Goal: Information Seeking & Learning: Learn about a topic

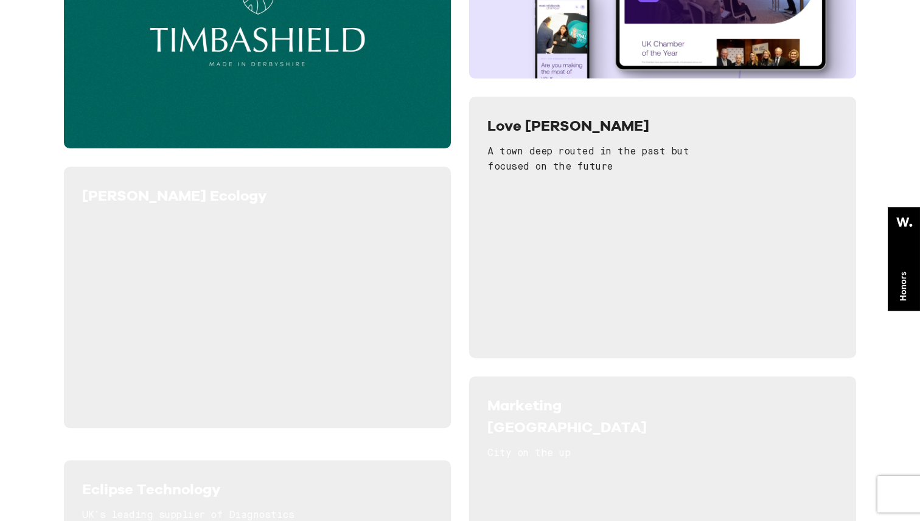
scroll to position [415, 0]
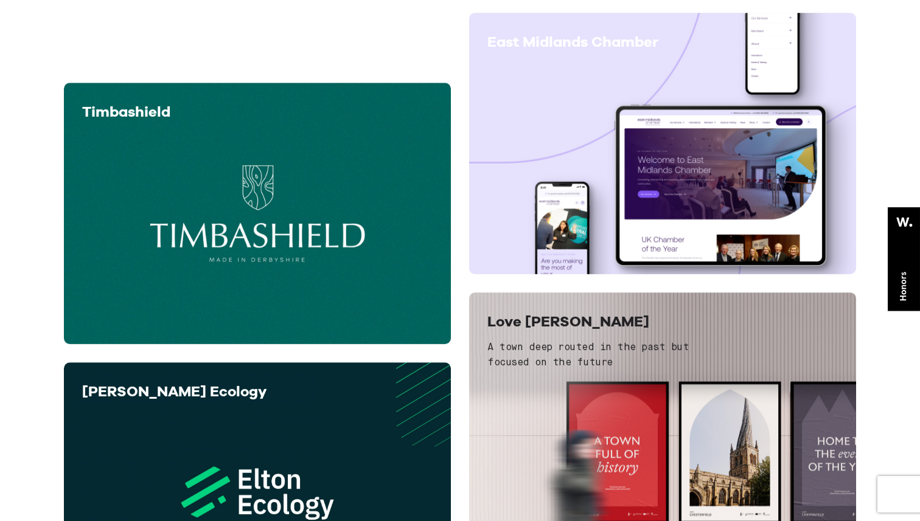
click at [456, 186] on div "Timbashield View project" at bounding box center [257, 223] width 405 height 280
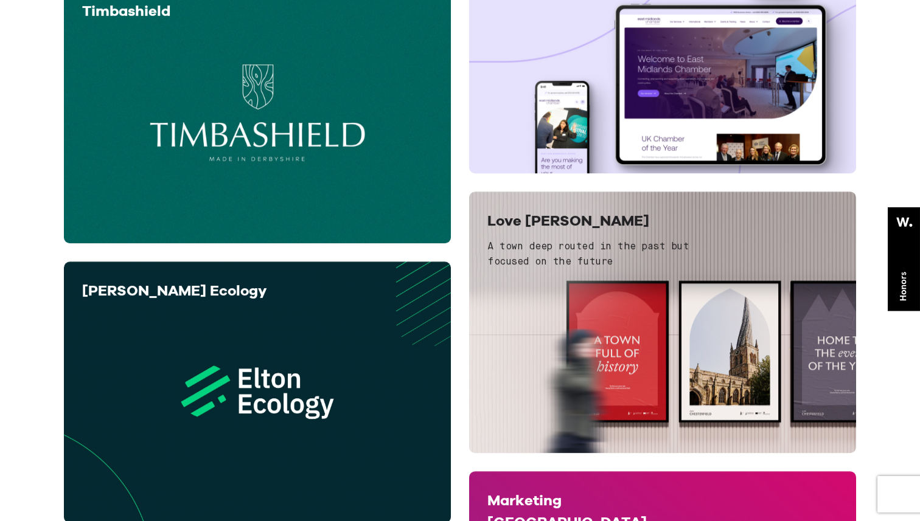
scroll to position [615, 0]
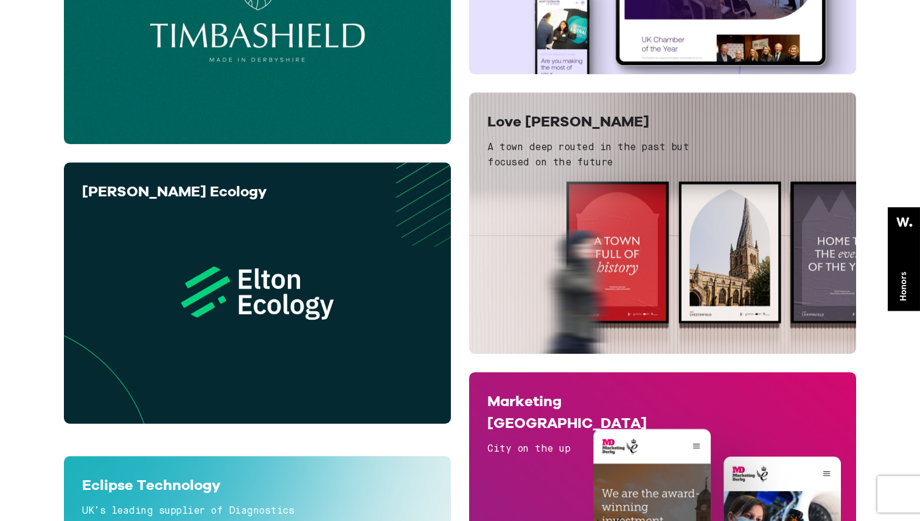
click at [456, 186] on div "Elton Ecology View project" at bounding box center [257, 302] width 405 height 280
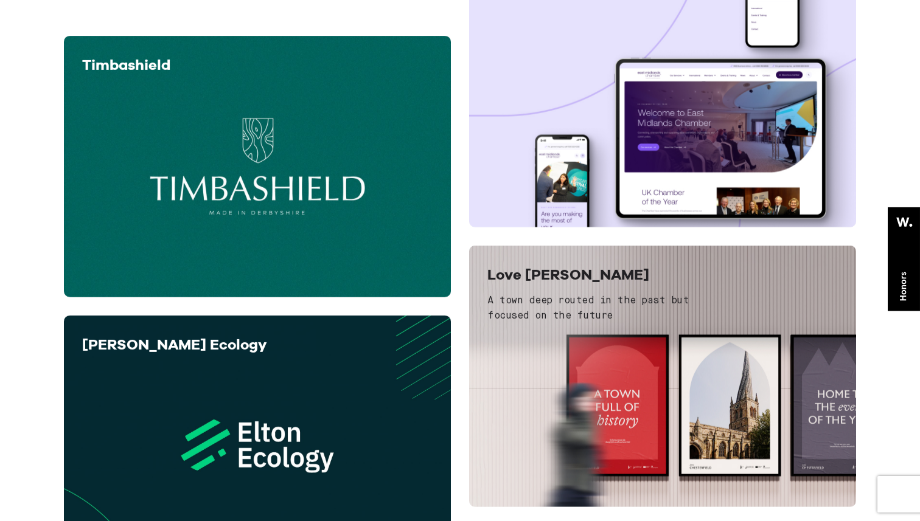
scroll to position [0, 0]
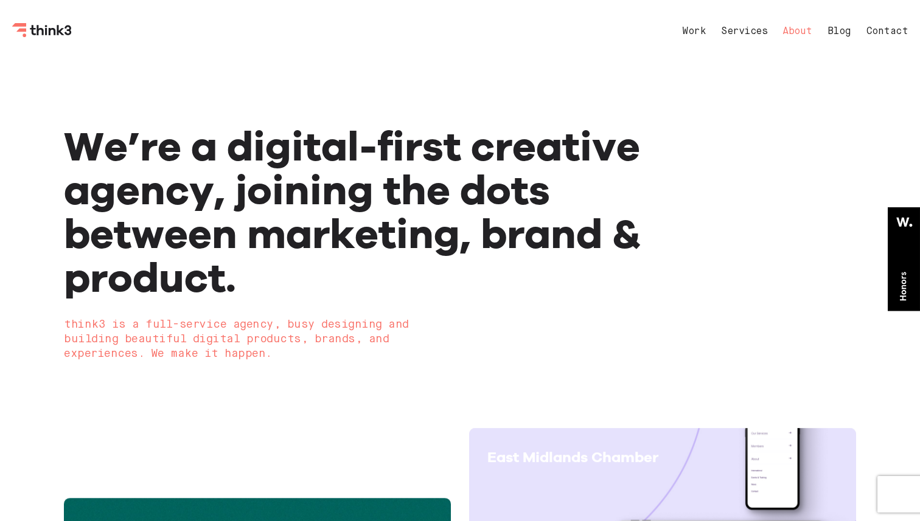
click at [796, 27] on link "About" at bounding box center [797, 32] width 30 height 10
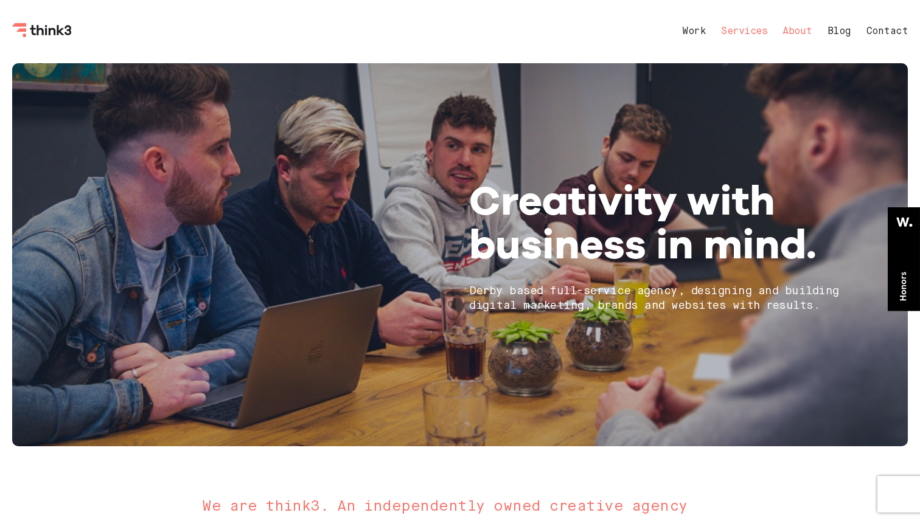
click at [750, 29] on link "Services" at bounding box center [744, 32] width 46 height 10
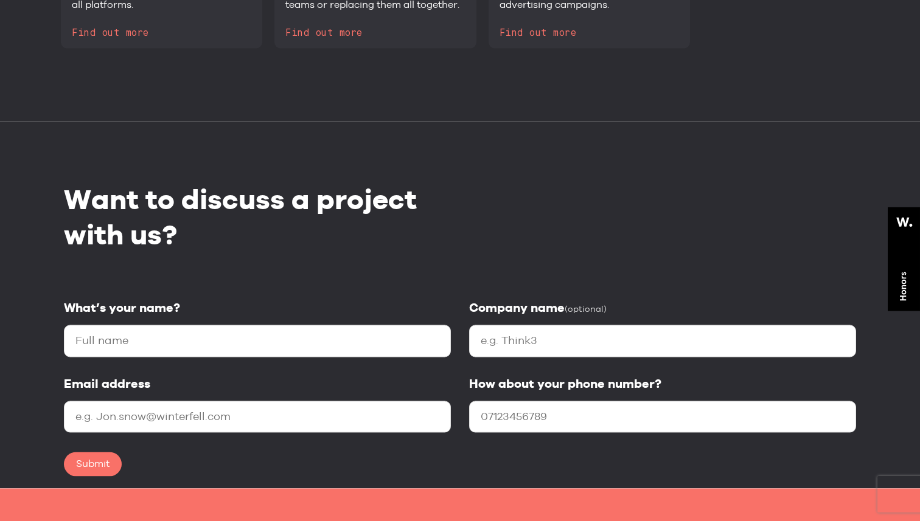
scroll to position [2095, 0]
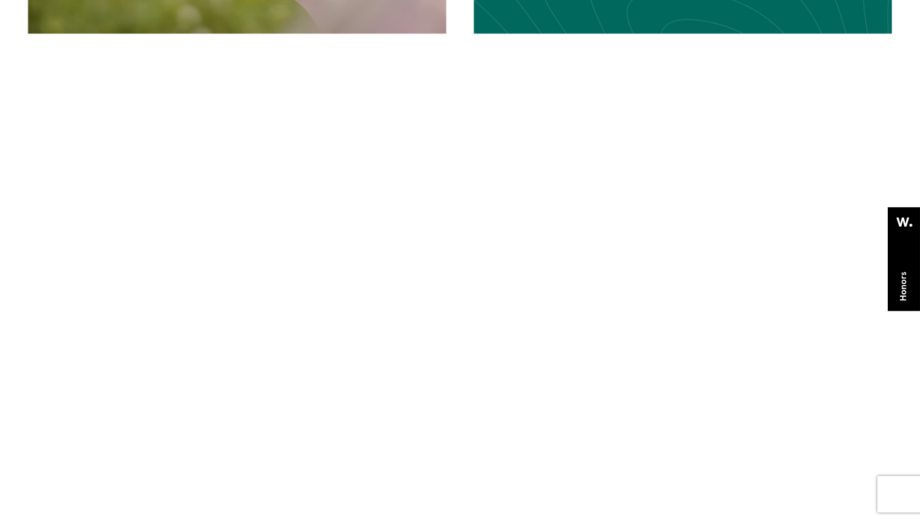
scroll to position [6514, 0]
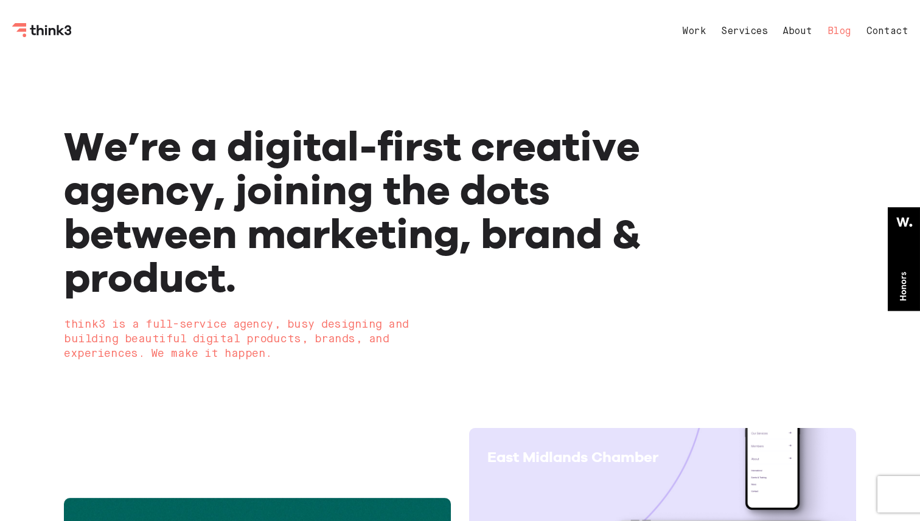
click at [843, 28] on link "Blog" at bounding box center [839, 32] width 24 height 10
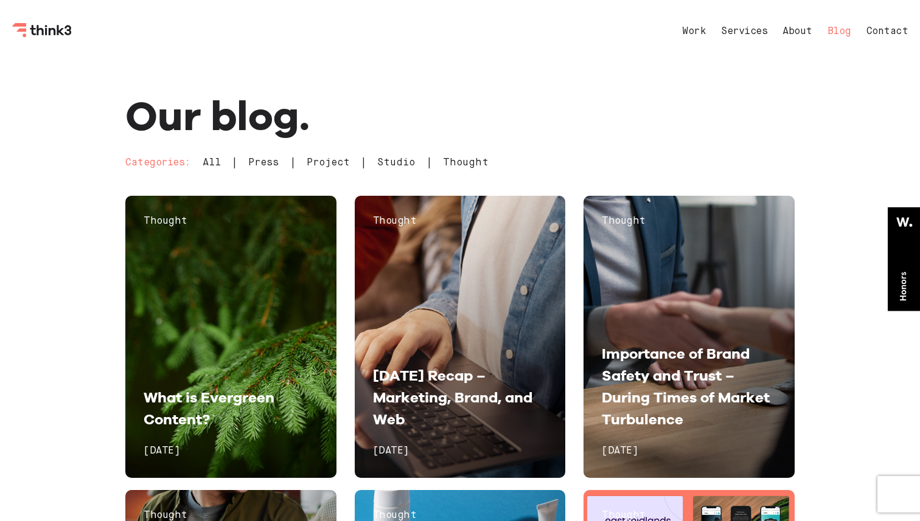
click at [888, 29] on link "Contact" at bounding box center [887, 32] width 42 height 10
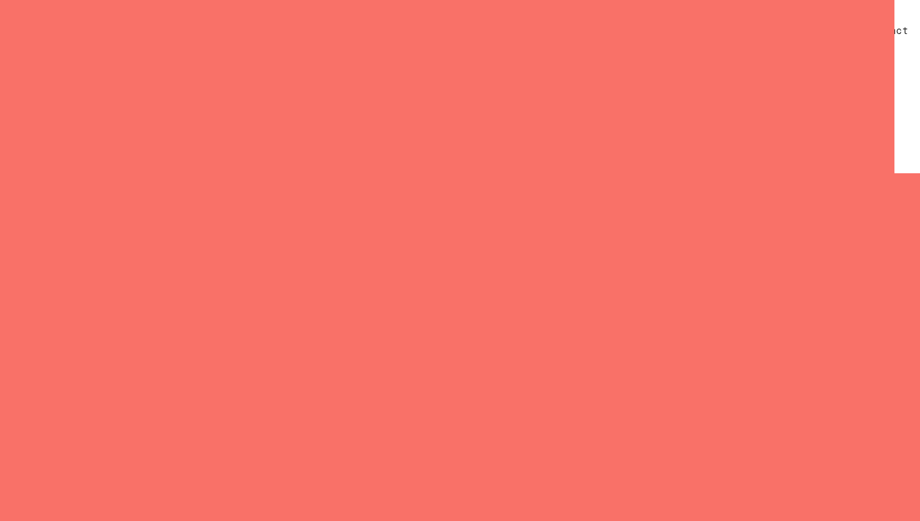
select select "General enquiry"
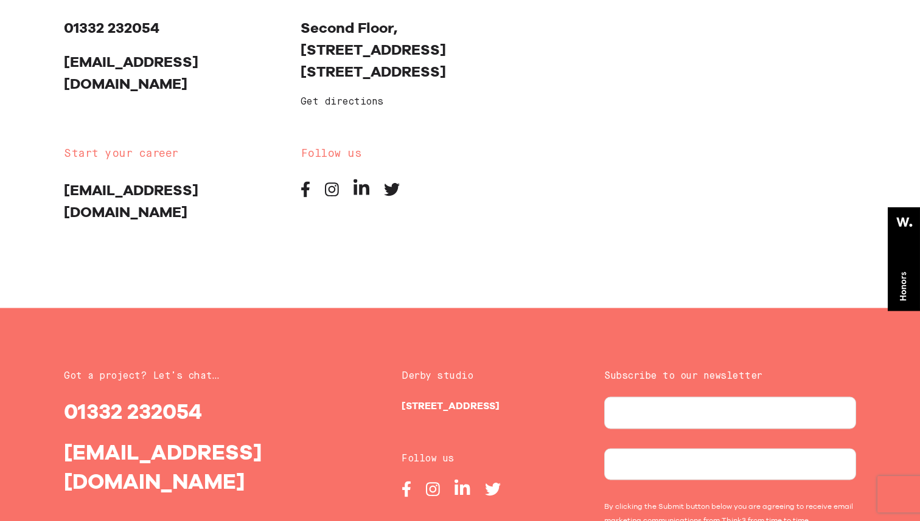
scroll to position [1037, 0]
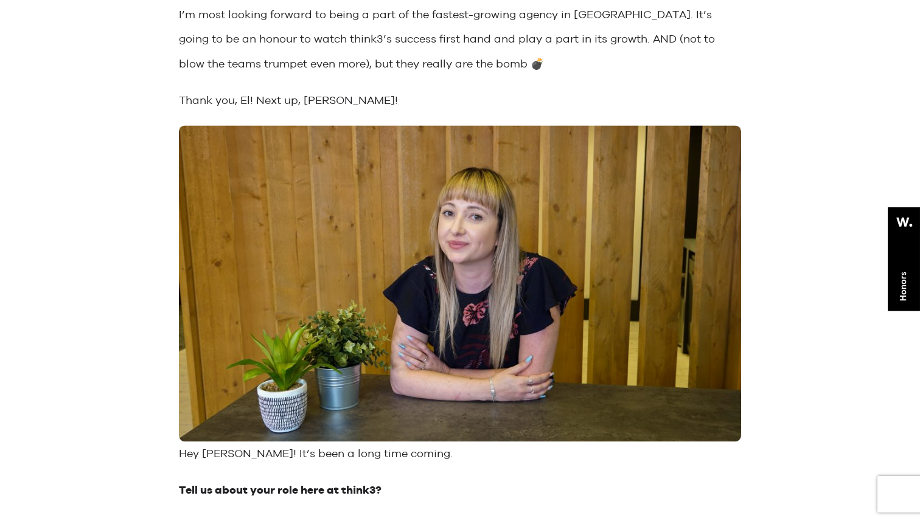
scroll to position [2060, 0]
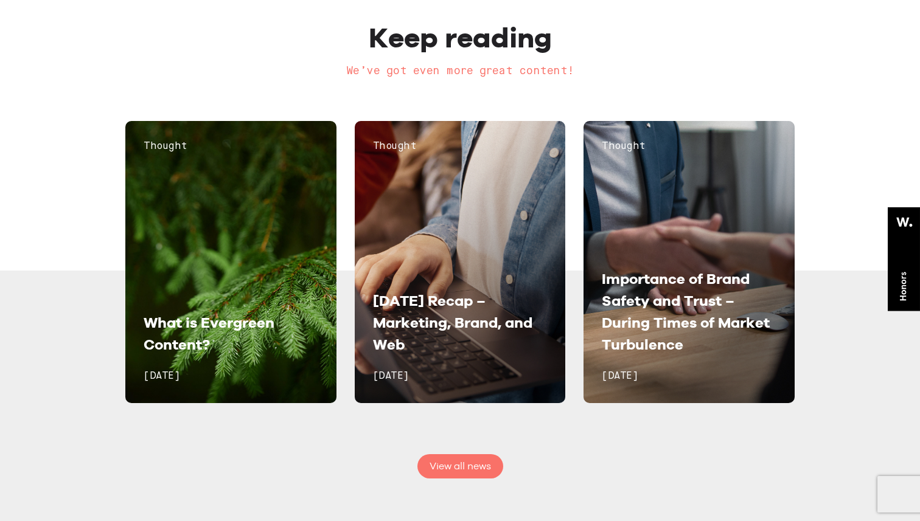
scroll to position [5598, 0]
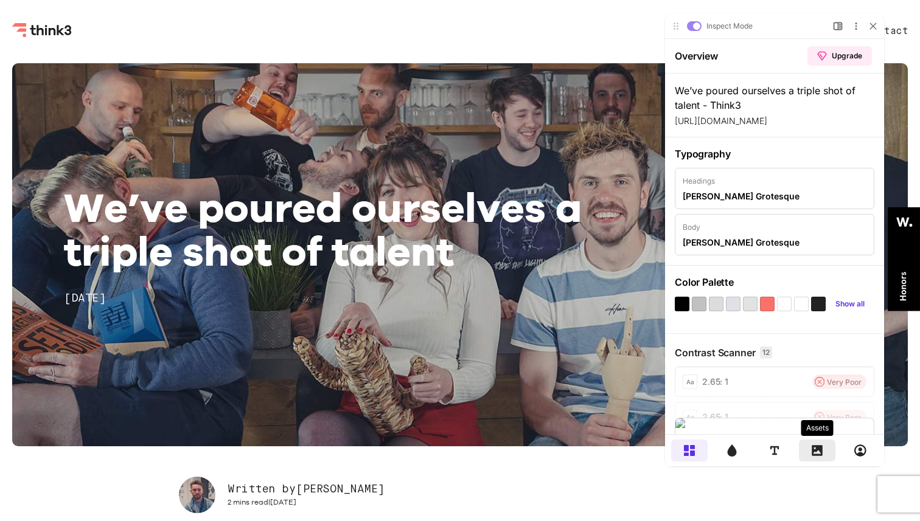
click at [821, 445] on icon at bounding box center [817, 451] width 12 height 12
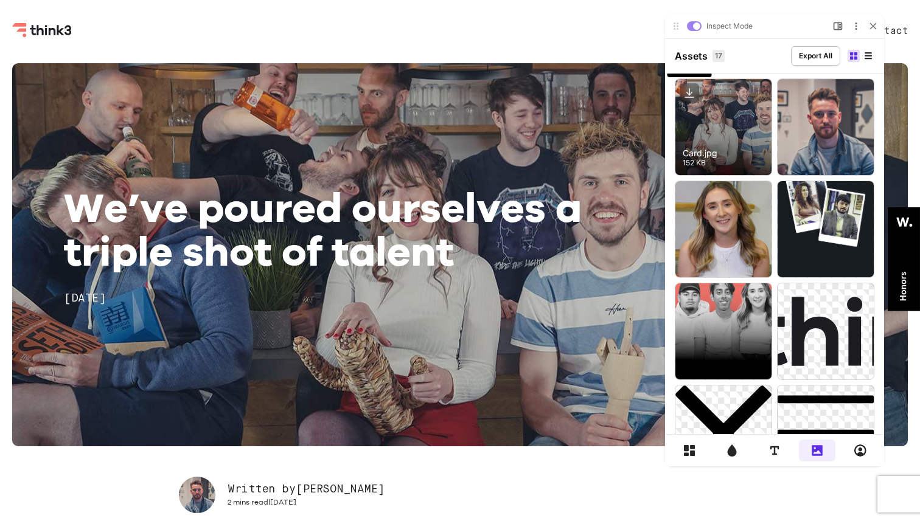
click at [693, 95] on icon at bounding box center [688, 92] width 19 height 19
click at [719, 124] on div at bounding box center [723, 127] width 96 height 96
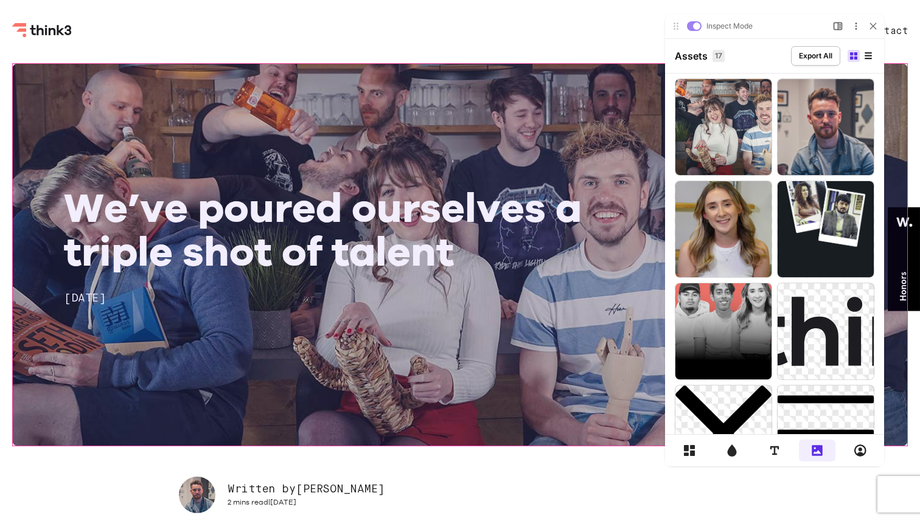
click at [581, 113] on div "We’ve poured ourselves a triple shot of talent 15th Jun 2021" at bounding box center [459, 254] width 895 height 383
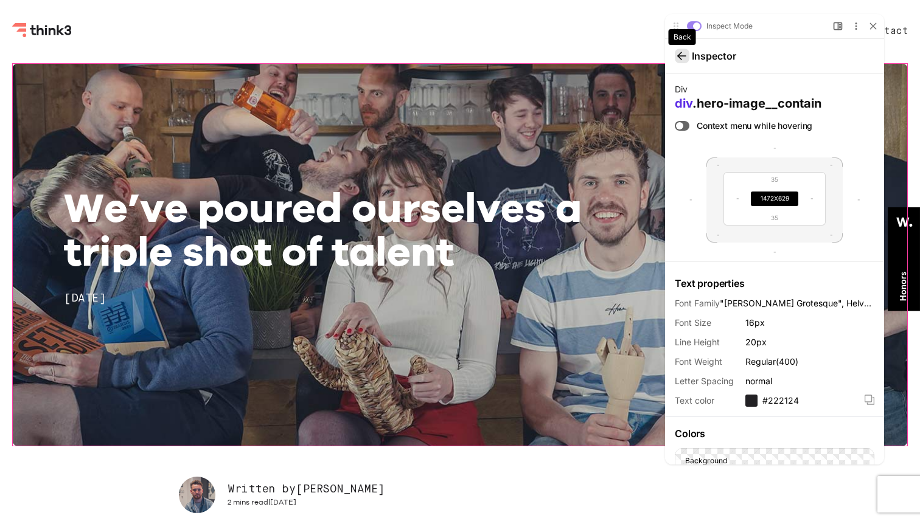
click at [677, 57] on icon at bounding box center [682, 56] width 10 height 10
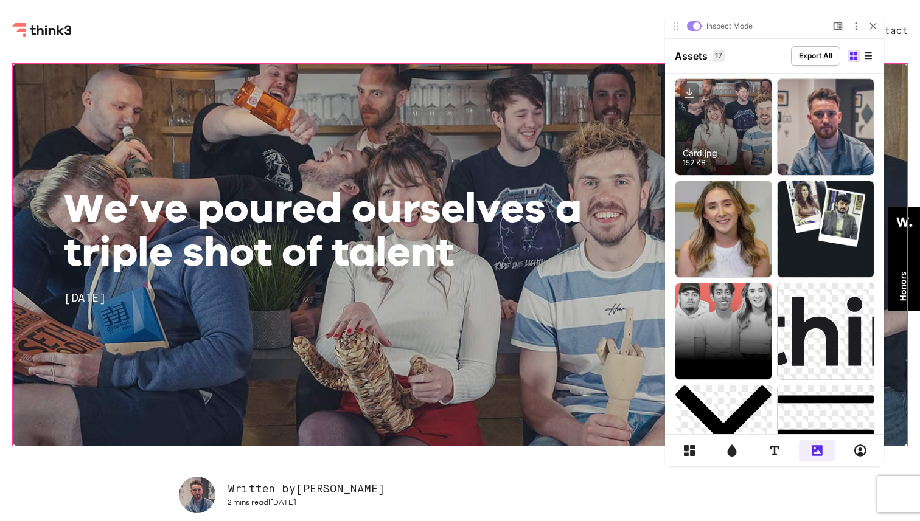
click at [732, 126] on div at bounding box center [723, 127] width 96 height 96
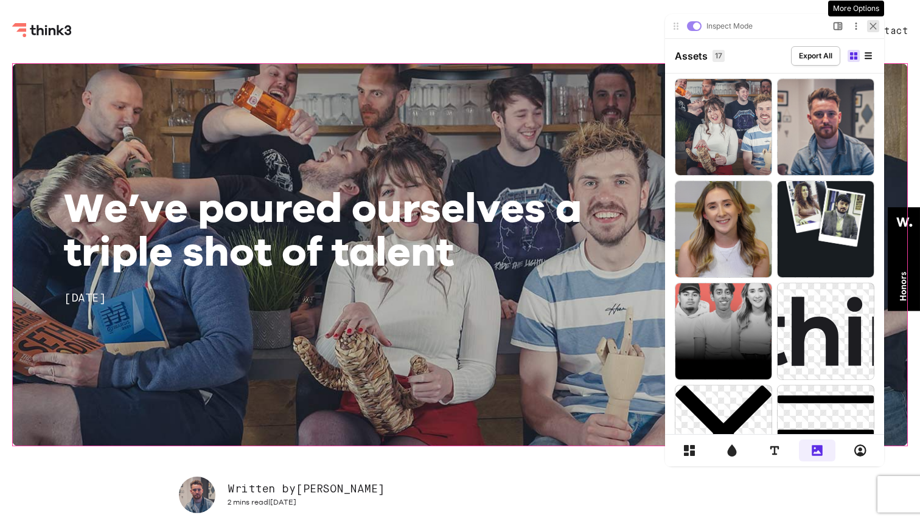
click at [869, 21] on div at bounding box center [873, 26] width 12 height 12
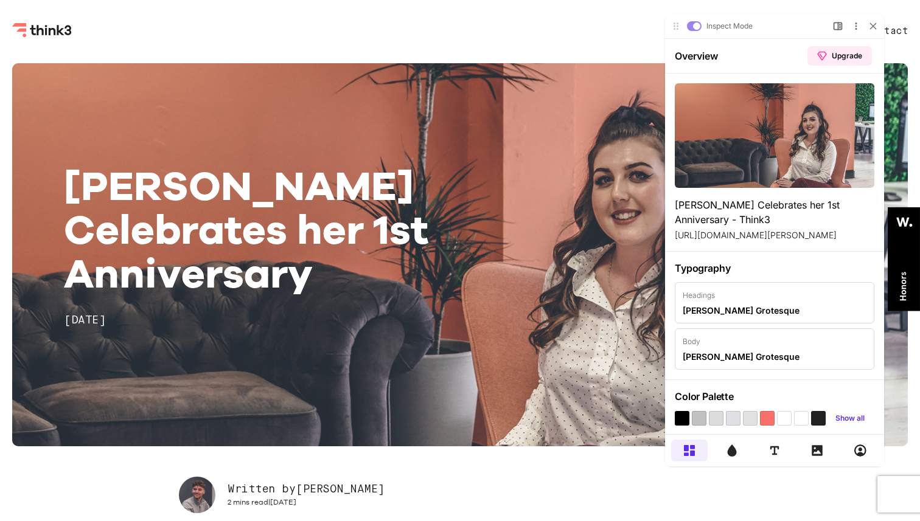
click at [721, 112] on img at bounding box center [773, 135] width 199 height 105
